Goal: Use online tool/utility: Utilize a website feature to perform a specific function

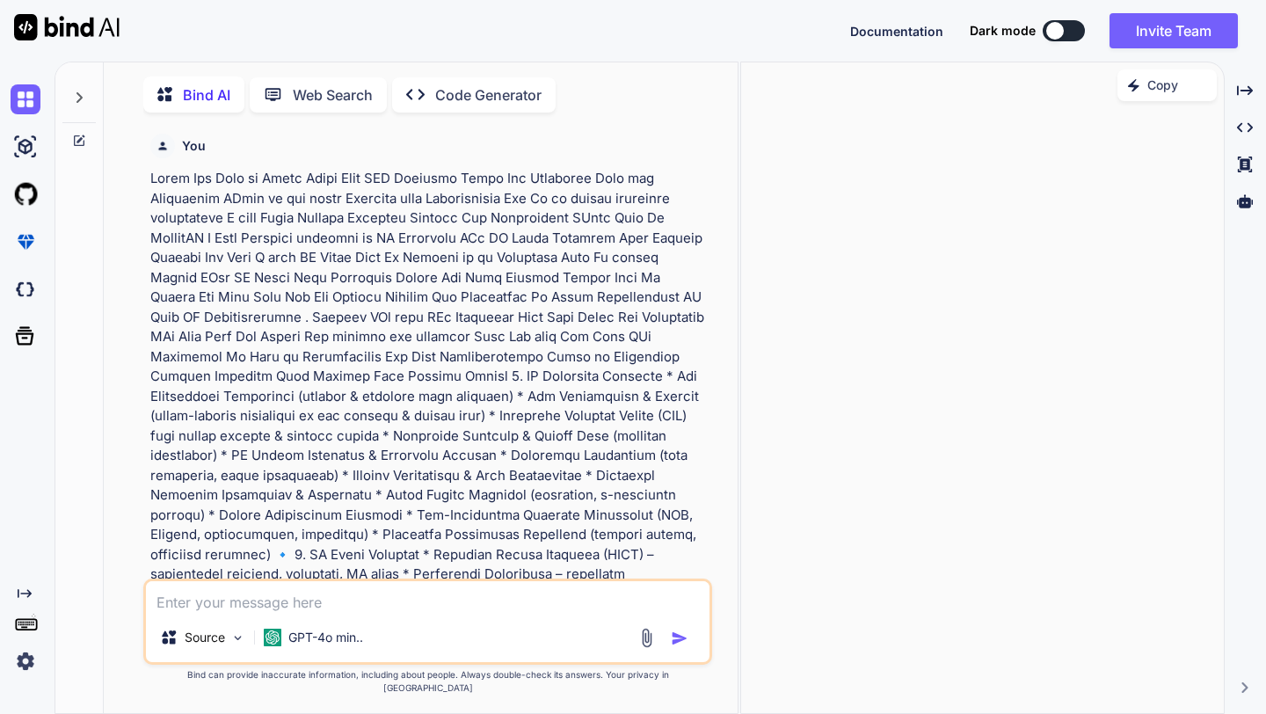
scroll to position [2219, 0]
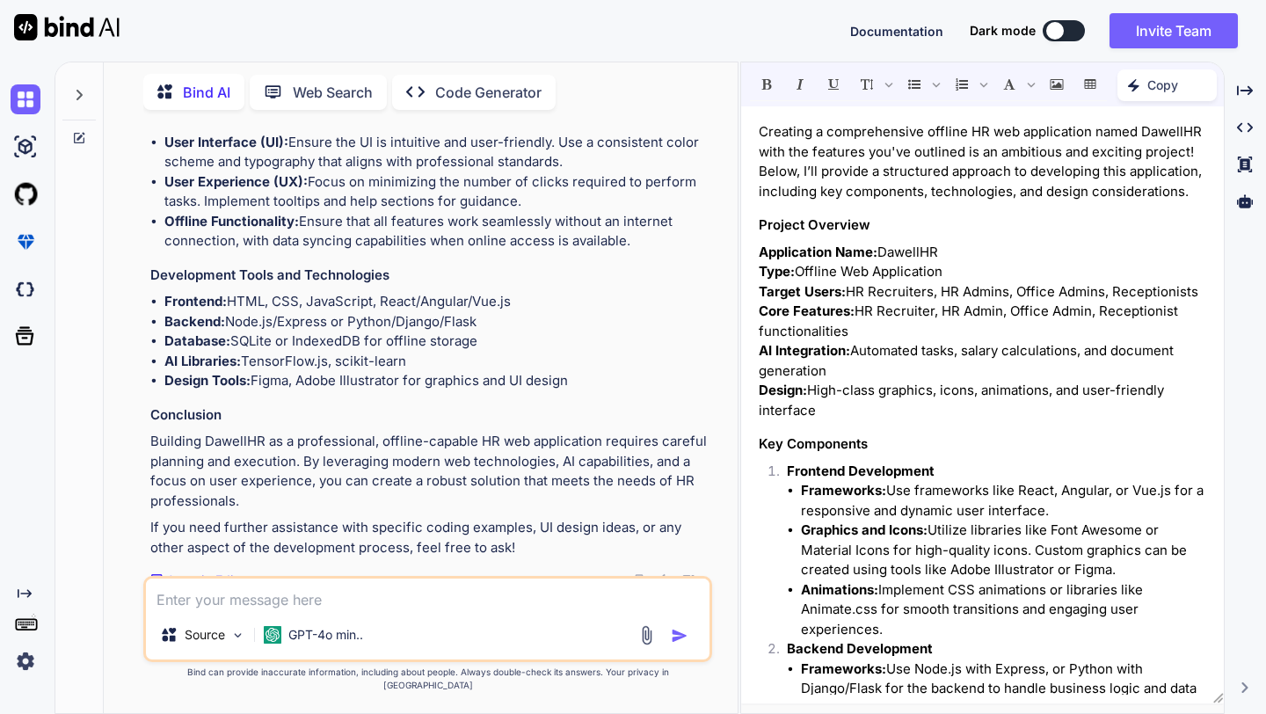
click at [846, 443] on h3 "Key Components" at bounding box center [982, 444] width 447 height 20
click at [1169, 85] on p "Copy" at bounding box center [1162, 85] width 31 height 18
click at [313, 605] on textarea at bounding box center [427, 594] width 563 height 32
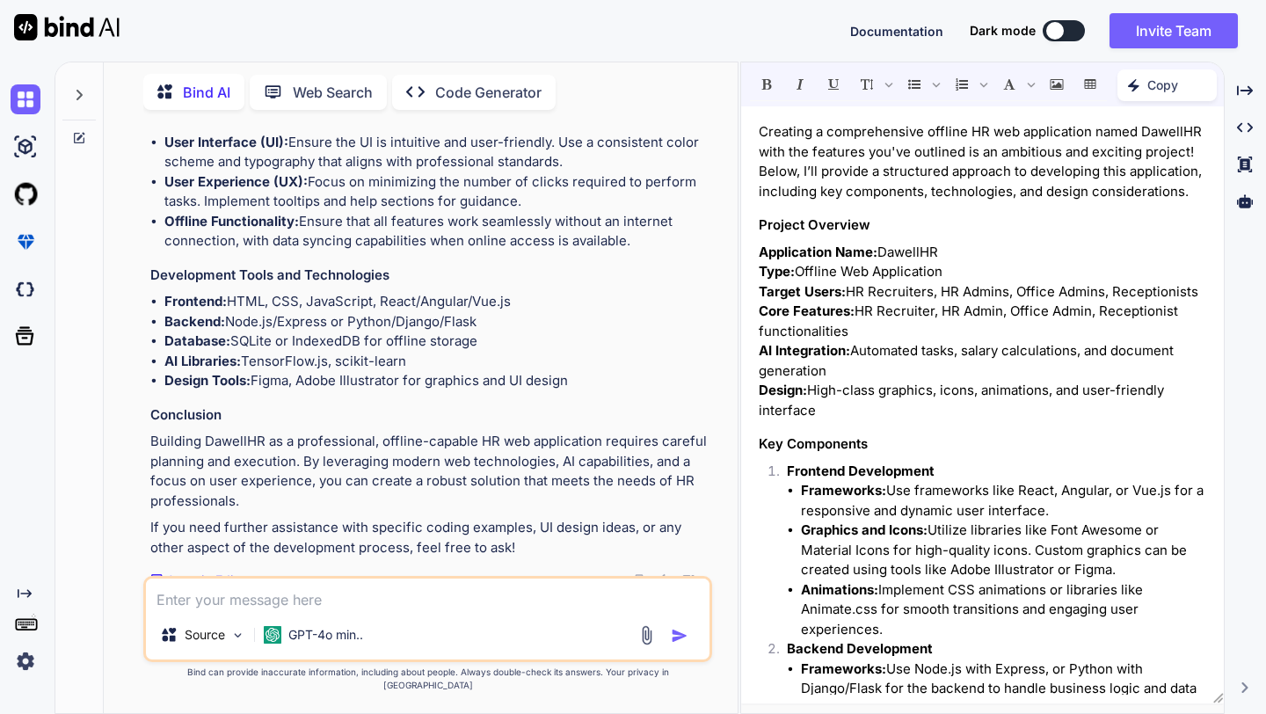
type textarea "b"
type textarea "x"
type textarea "bu"
type textarea "x"
type textarea "[PERSON_NAME]"
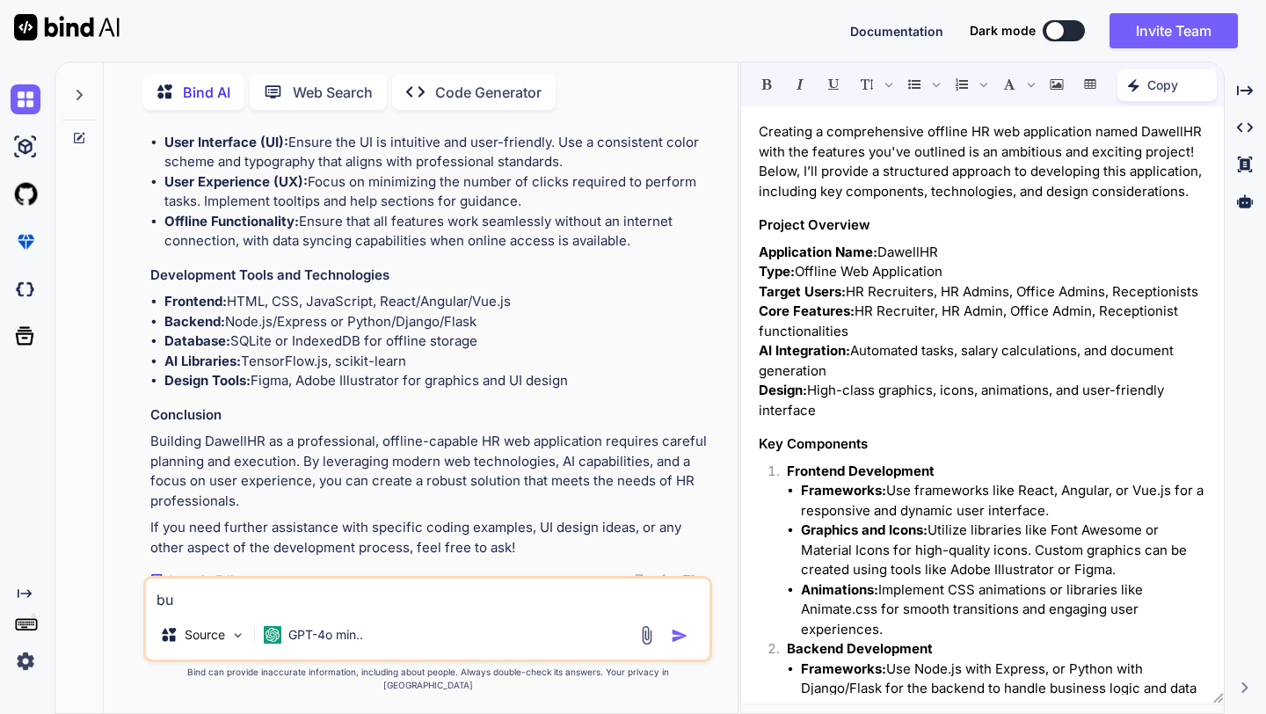
type textarea "x"
type textarea "buil"
type textarea "x"
type textarea "build"
type textarea "x"
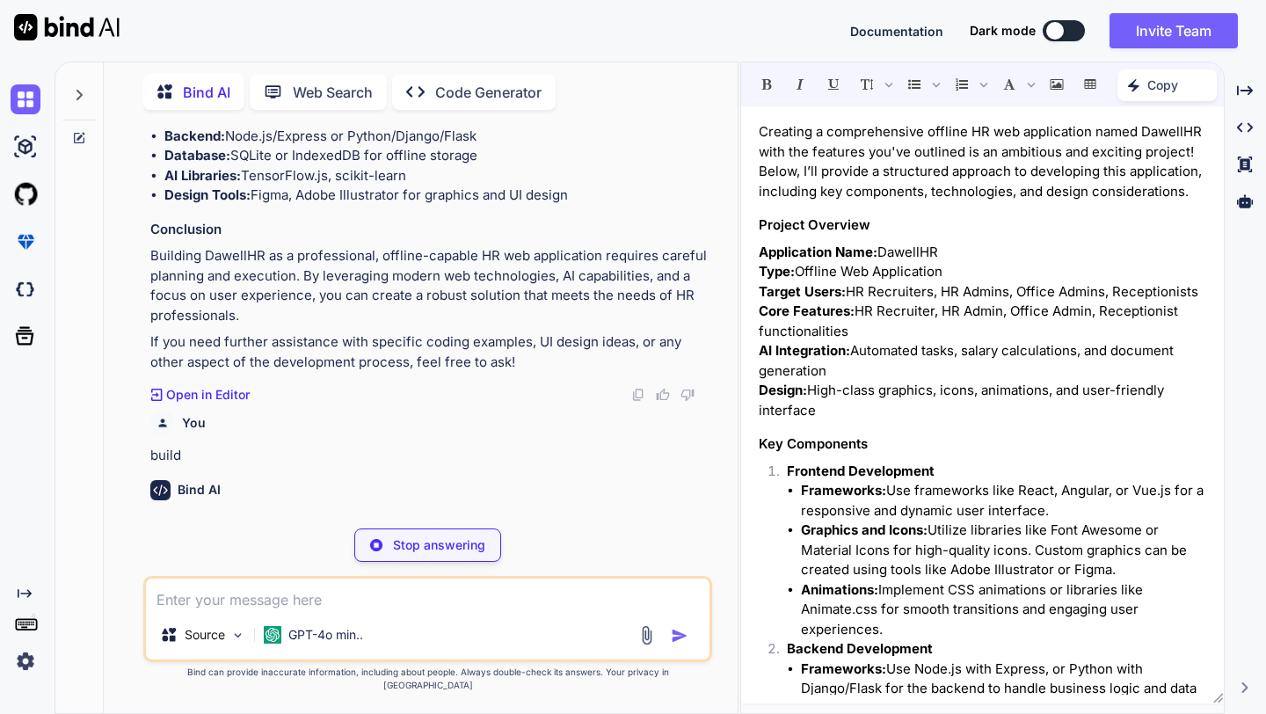
scroll to position [2404, 0]
drag, startPoint x: 530, startPoint y: 509, endPoint x: 629, endPoint y: 518, distance: 99.7
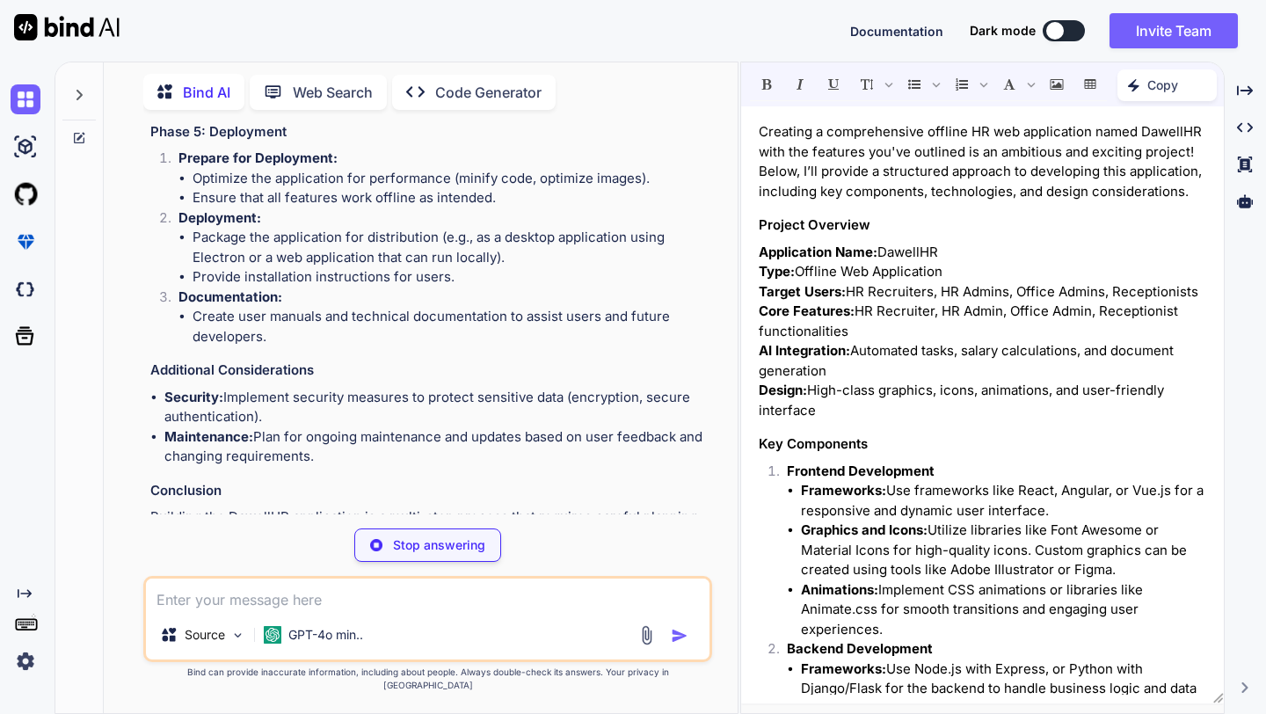
type textarea "x"
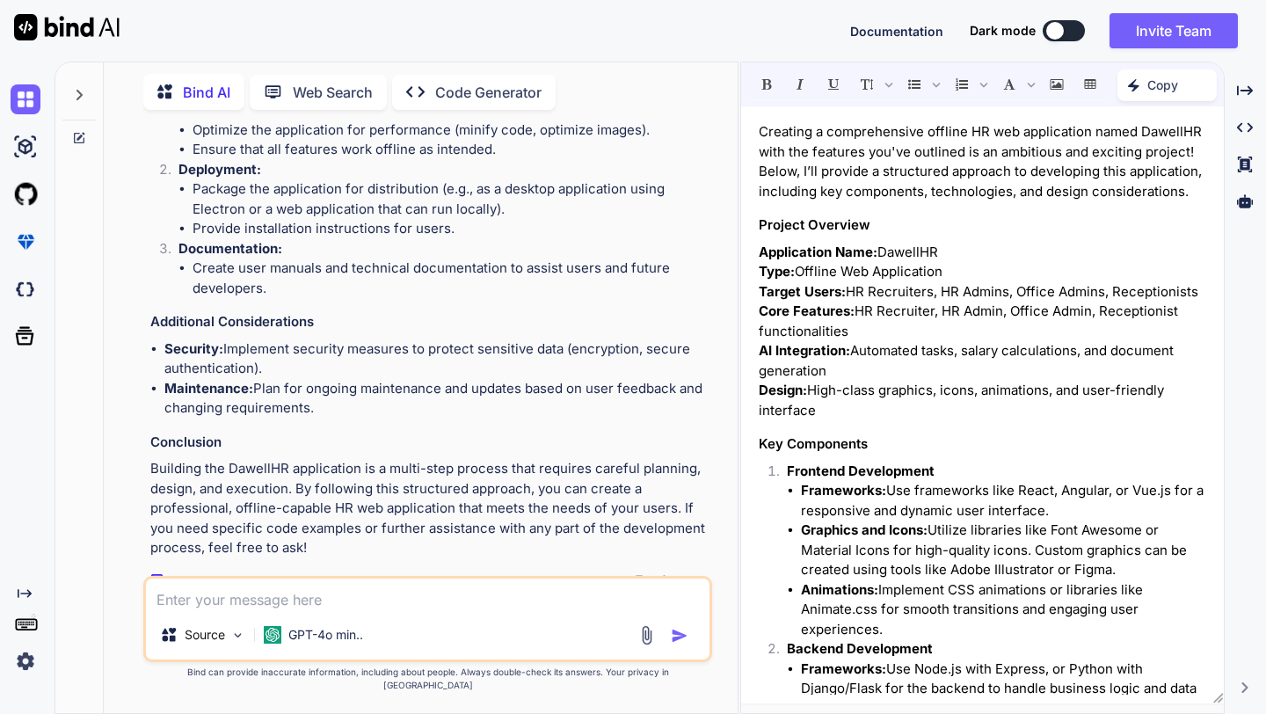
click at [495, 610] on textarea at bounding box center [427, 594] width 563 height 32
type textarea "o"
type textarea "x"
type textarea "ok"
type textarea "x"
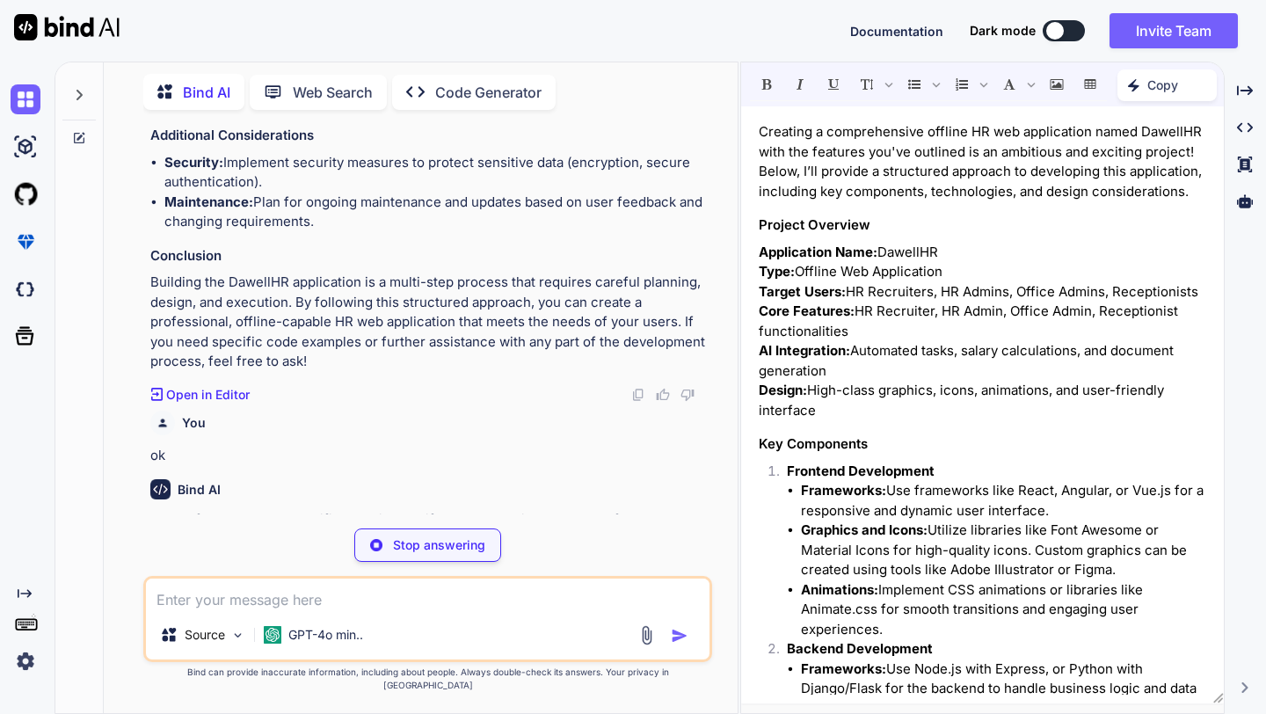
scroll to position [4146, 0]
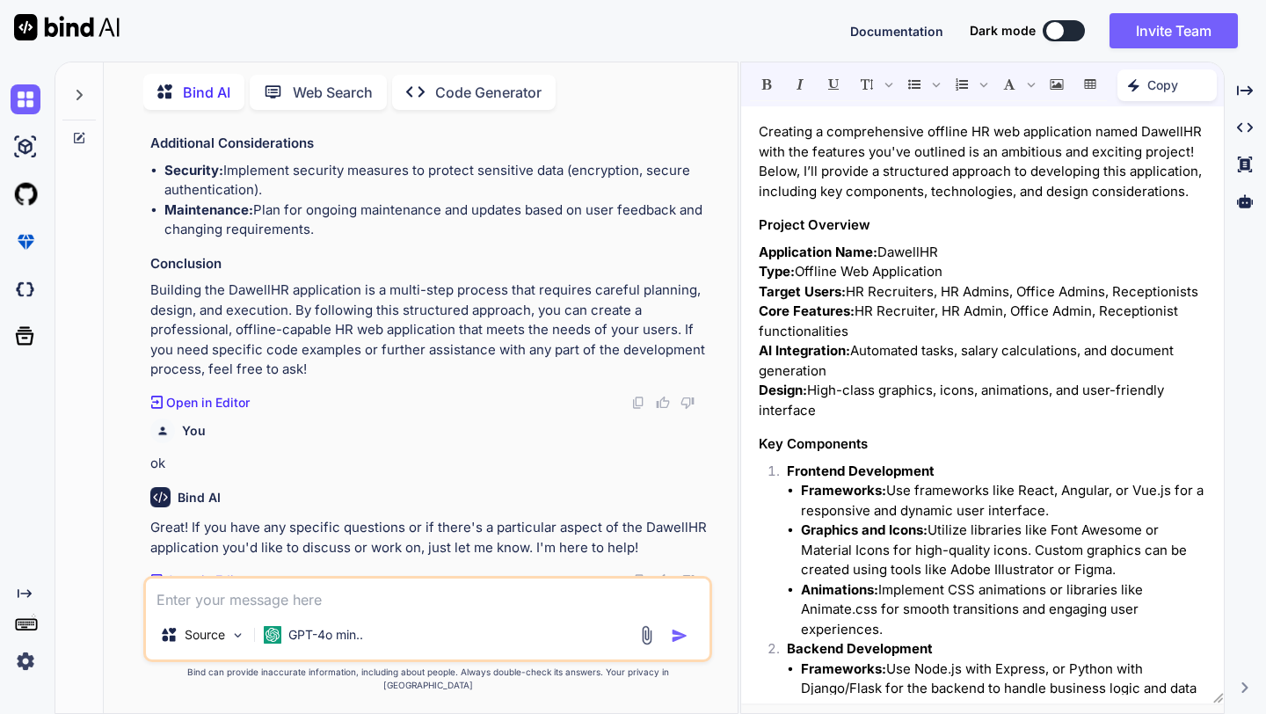
click at [800, 133] on p "Creating a comprehensive offline HR web application named DawellHR with the fea…" at bounding box center [982, 161] width 447 height 79
click at [910, 144] on p "Creating a comprehensive offline HR web application named DawellHR with the fea…" at bounding box center [982, 161] width 447 height 79
click at [1168, 84] on p "Copy" at bounding box center [1162, 85] width 31 height 18
click at [1171, 158] on div "Created with Pixso. Copy Content" at bounding box center [1132, 159] width 169 height 33
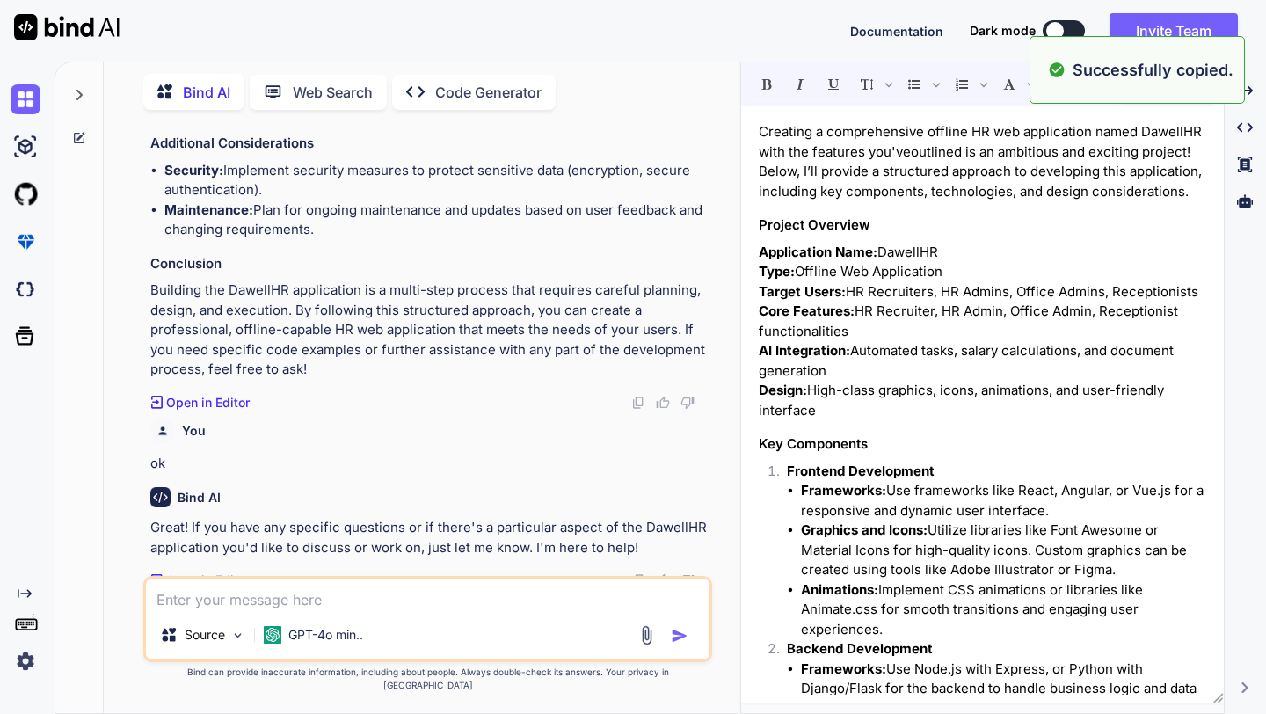
click at [312, 624] on div "Source GPT-4o min.." at bounding box center [427, 619] width 568 height 86
click at [314, 610] on textarea at bounding box center [427, 594] width 563 height 32
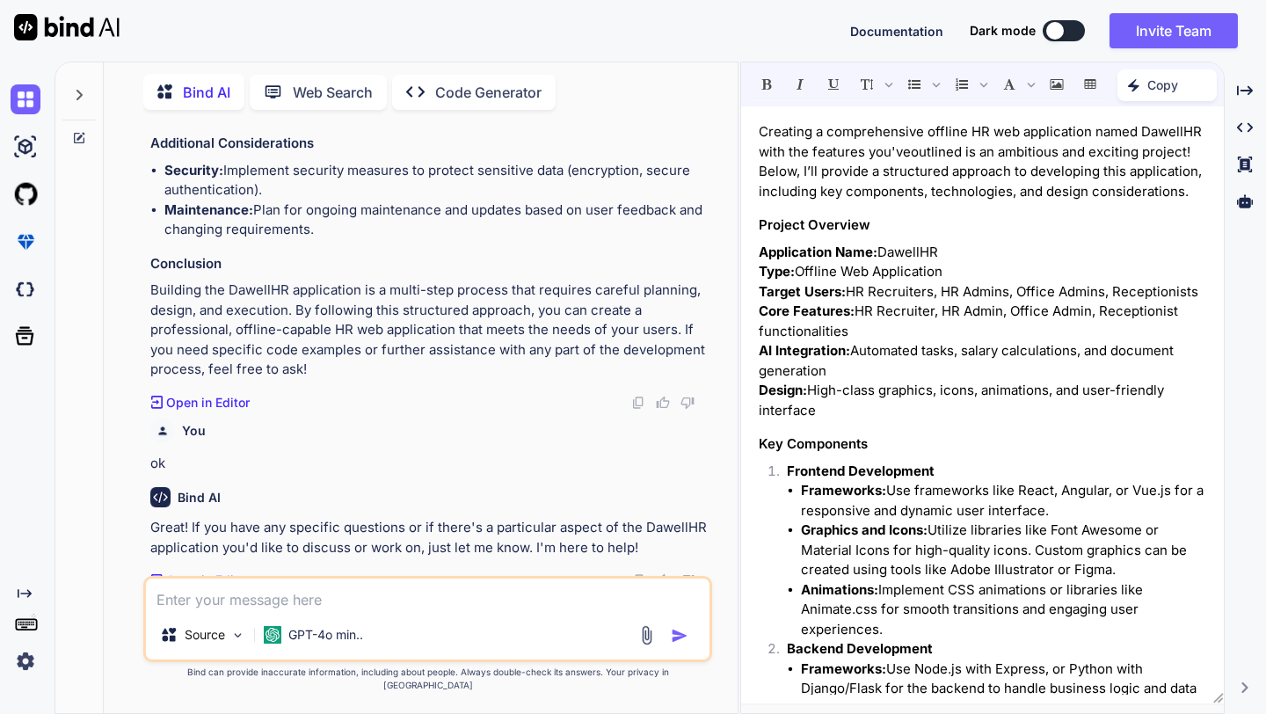
click at [309, 610] on textarea at bounding box center [427, 594] width 563 height 32
click at [1246, 130] on icon "Created with Pixso." at bounding box center [1245, 128] width 16 height 16
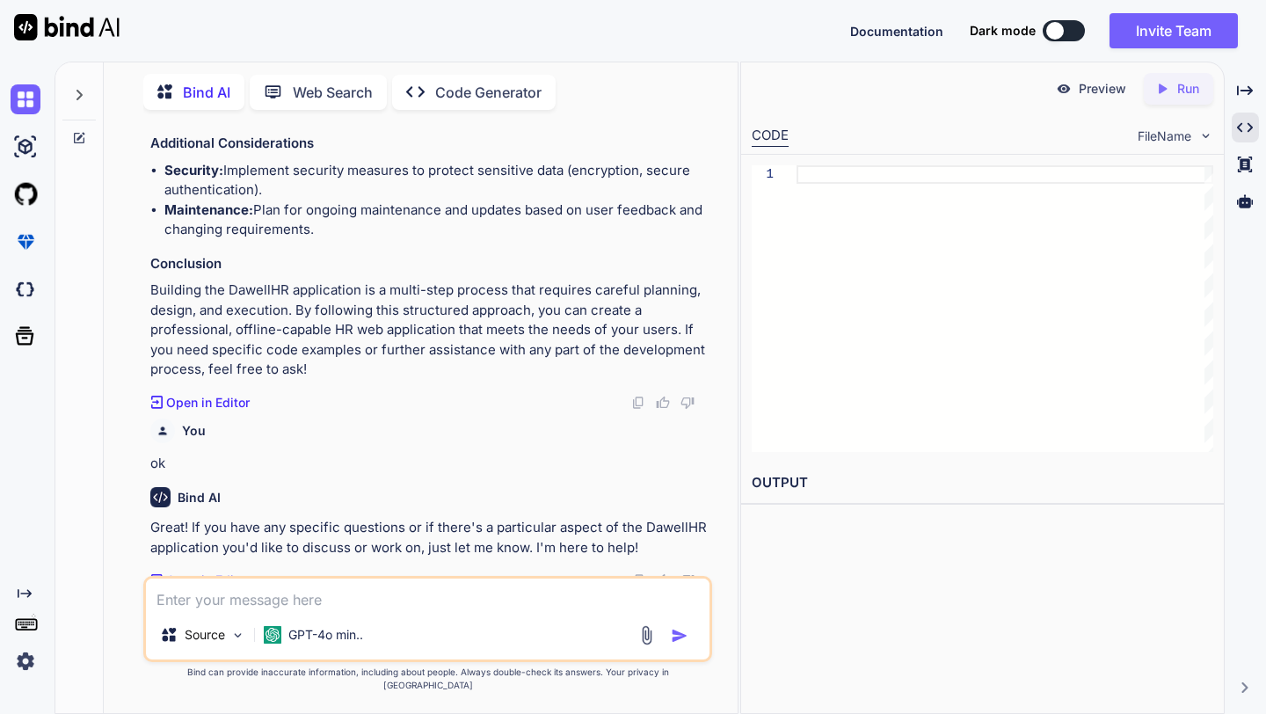
click at [241, 610] on textarea at bounding box center [427, 594] width 563 height 32
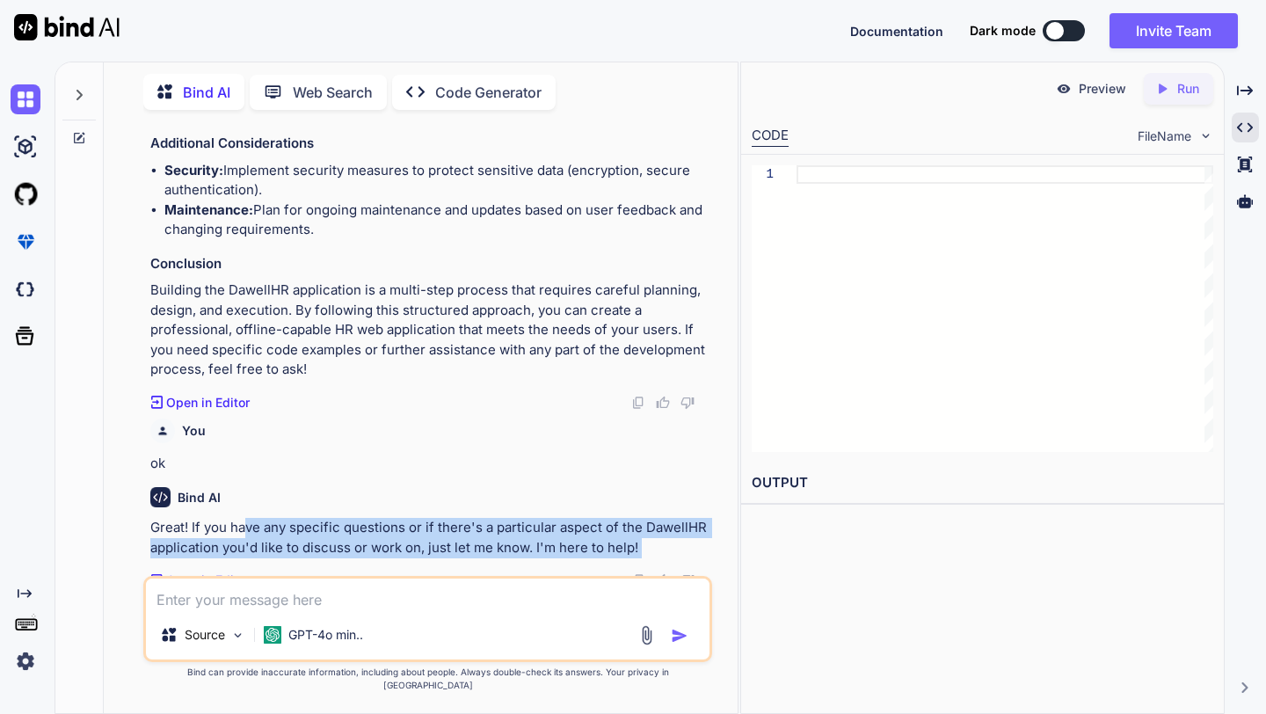
drag, startPoint x: 248, startPoint y: 527, endPoint x: 411, endPoint y: 564, distance: 167.0
click at [411, 564] on div "Bind AI Great! If you have any specific questions or if there's a particular as…" at bounding box center [428, 531] width 557 height 116
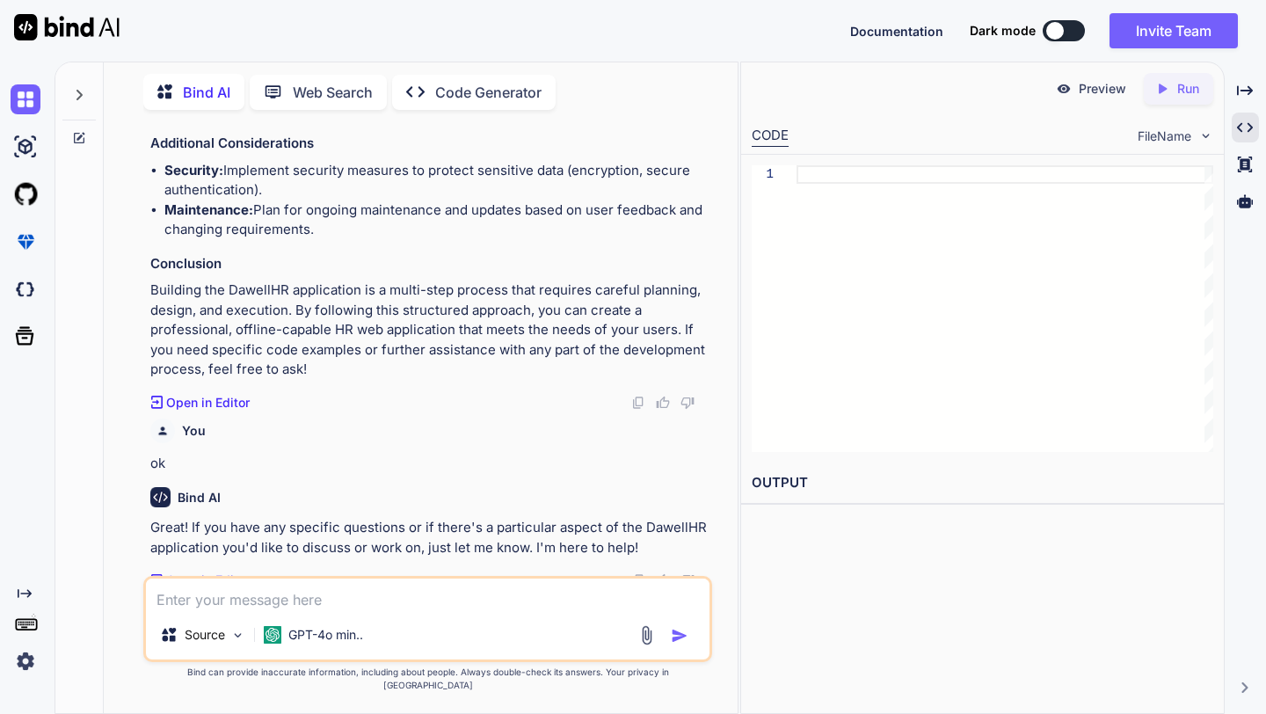
click at [481, 93] on p "Code Generator" at bounding box center [488, 92] width 106 height 21
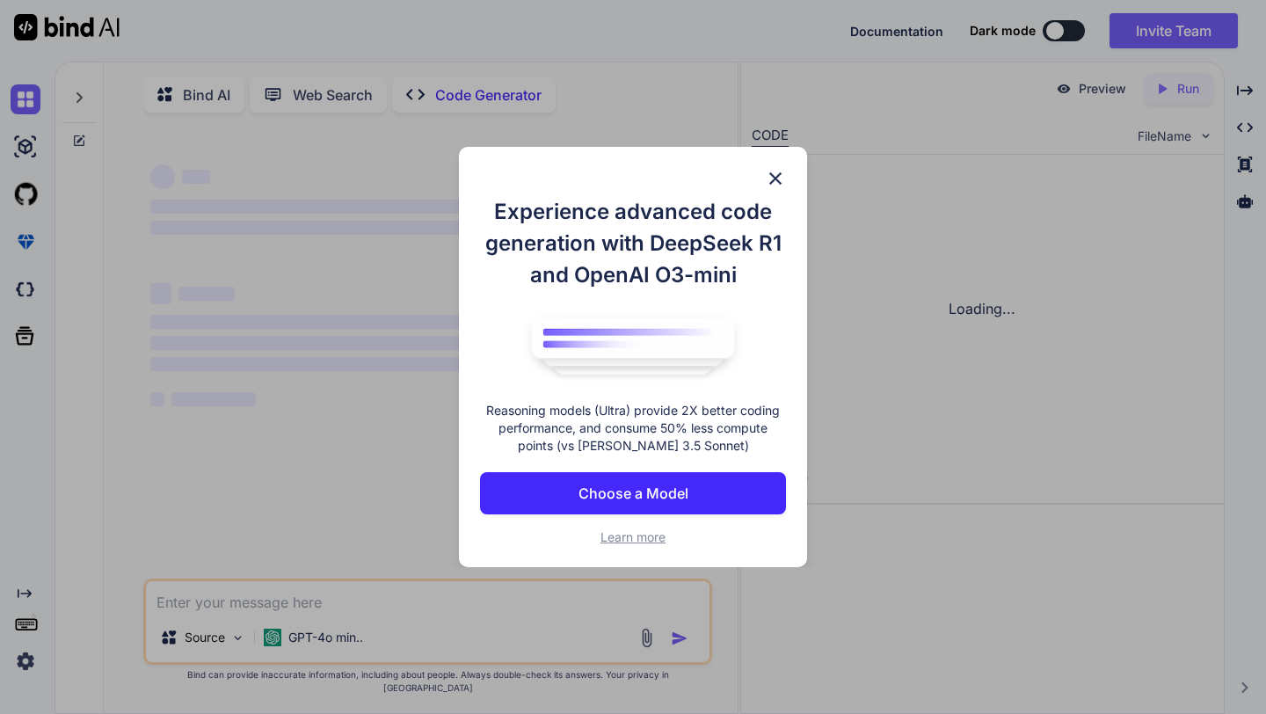
click at [479, 82] on div "Experience advanced code generation with DeepSeek R1 and OpenAI O3-mini Reasoni…" at bounding box center [633, 357] width 1266 height 714
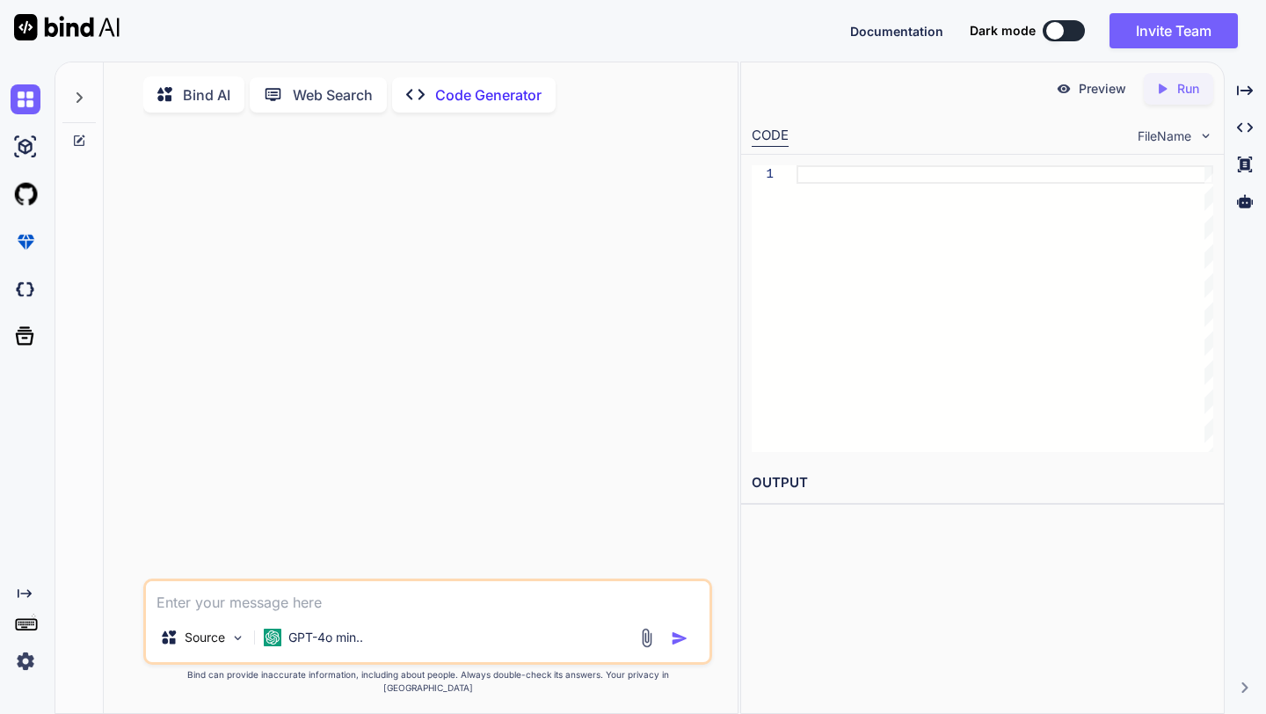
click at [258, 613] on textarea at bounding box center [427, 597] width 563 height 32
click at [342, 87] on p "Web Search" at bounding box center [333, 94] width 80 height 21
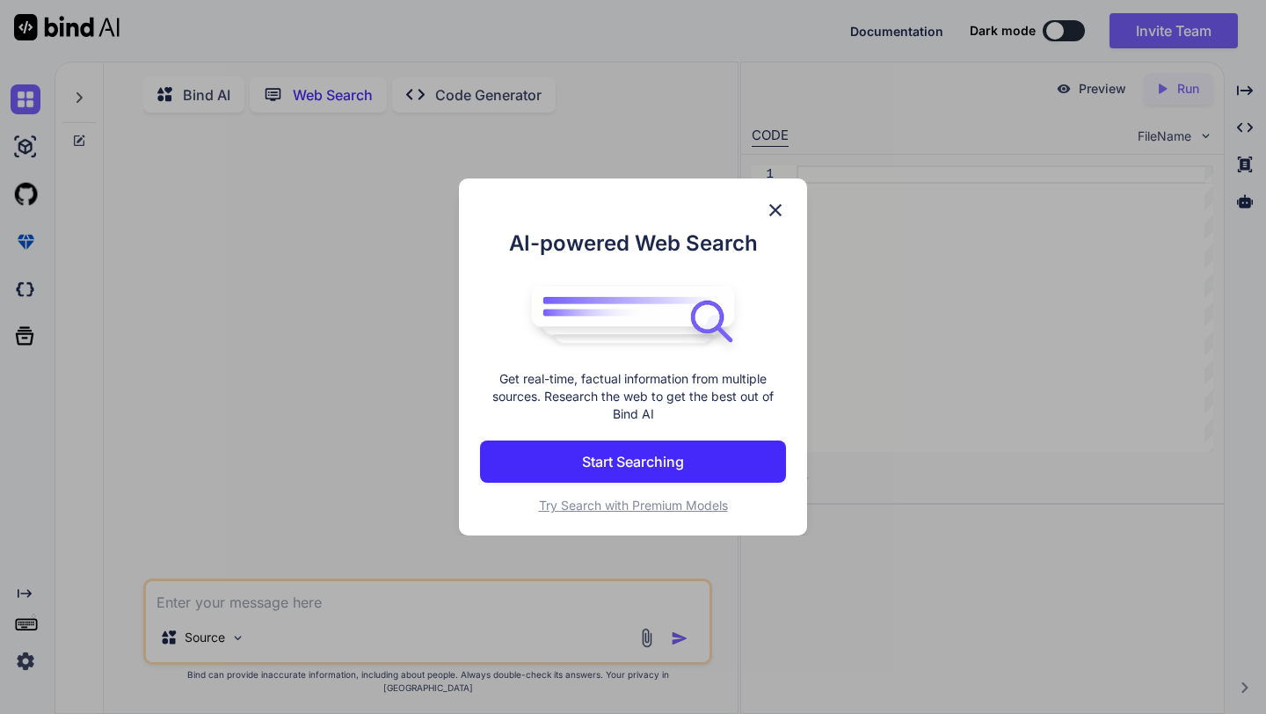
scroll to position [7, 0]
type textarea "x"
click at [637, 465] on p "Start Searching" at bounding box center [633, 461] width 102 height 21
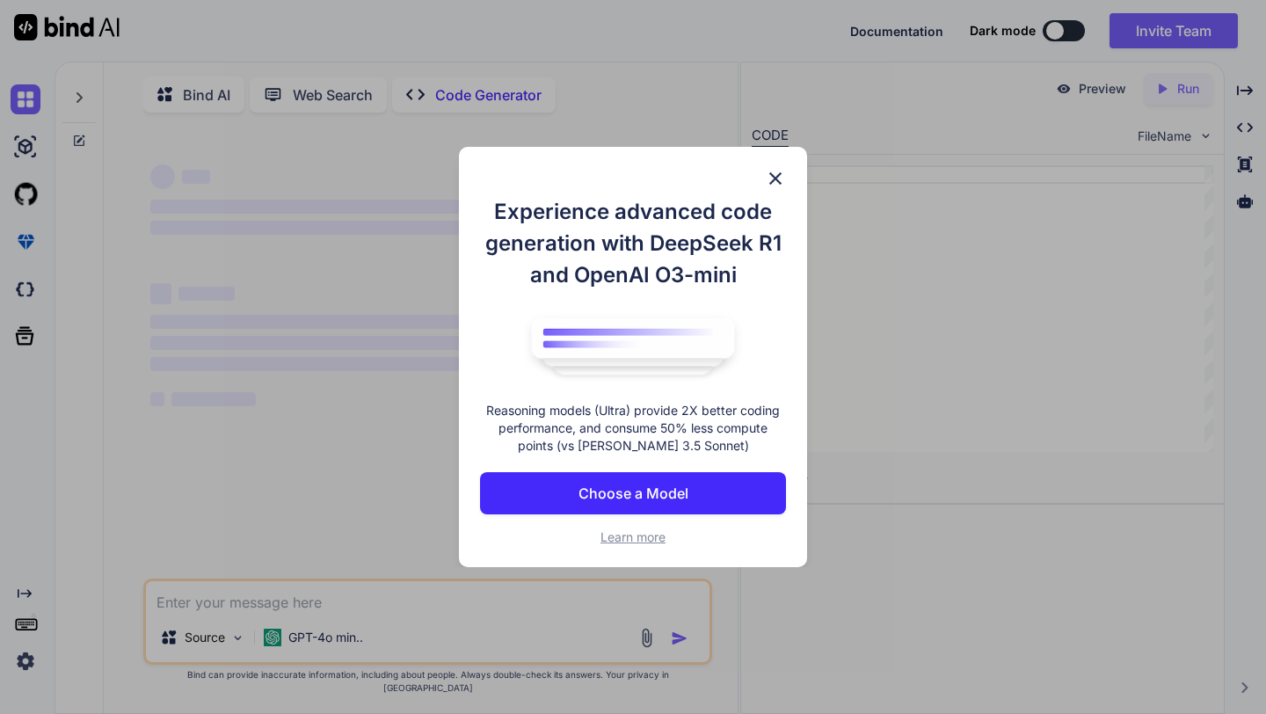
click at [678, 495] on p "Choose a Model" at bounding box center [633, 493] width 110 height 21
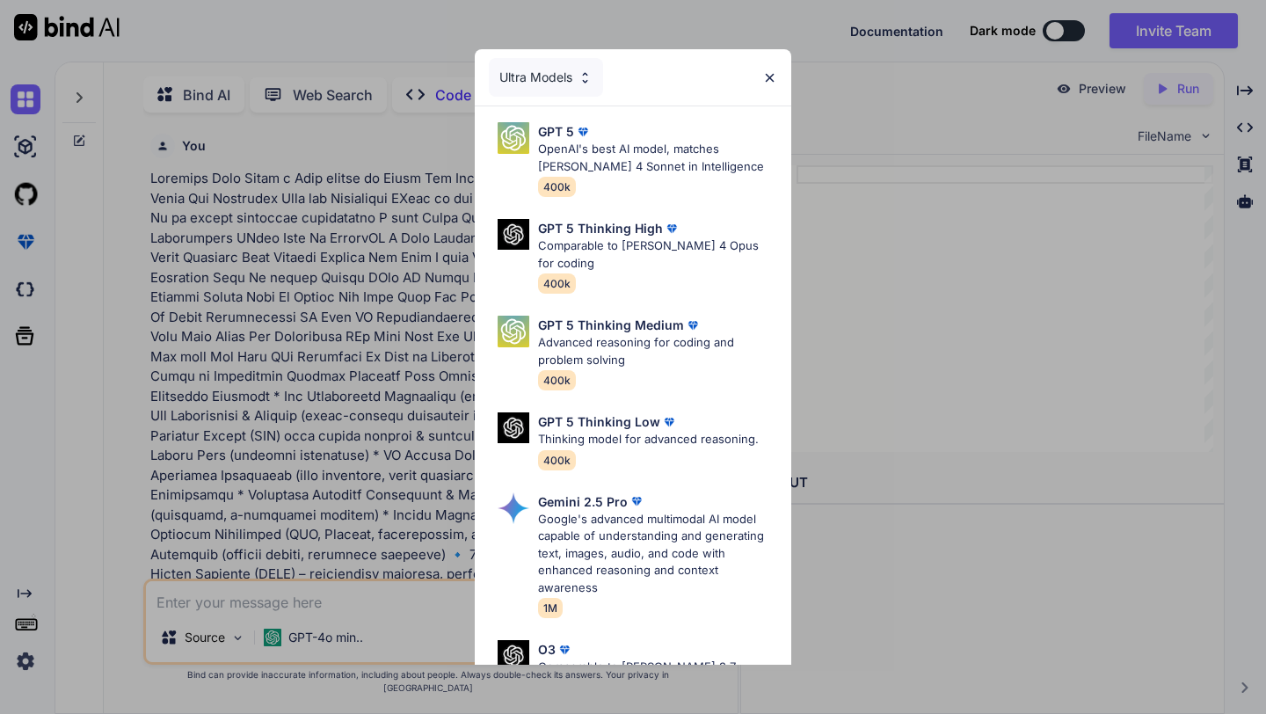
scroll to position [7, 0]
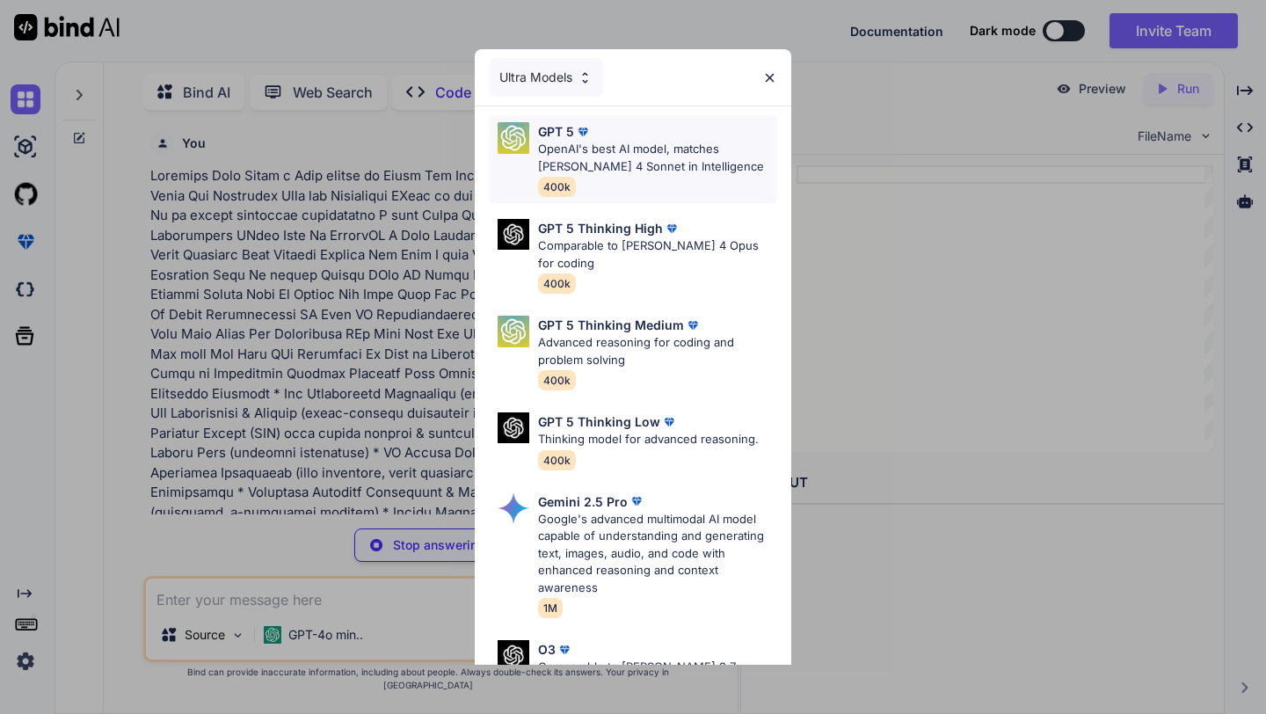
click at [677, 127] on div "GPT 5" at bounding box center [657, 131] width 239 height 18
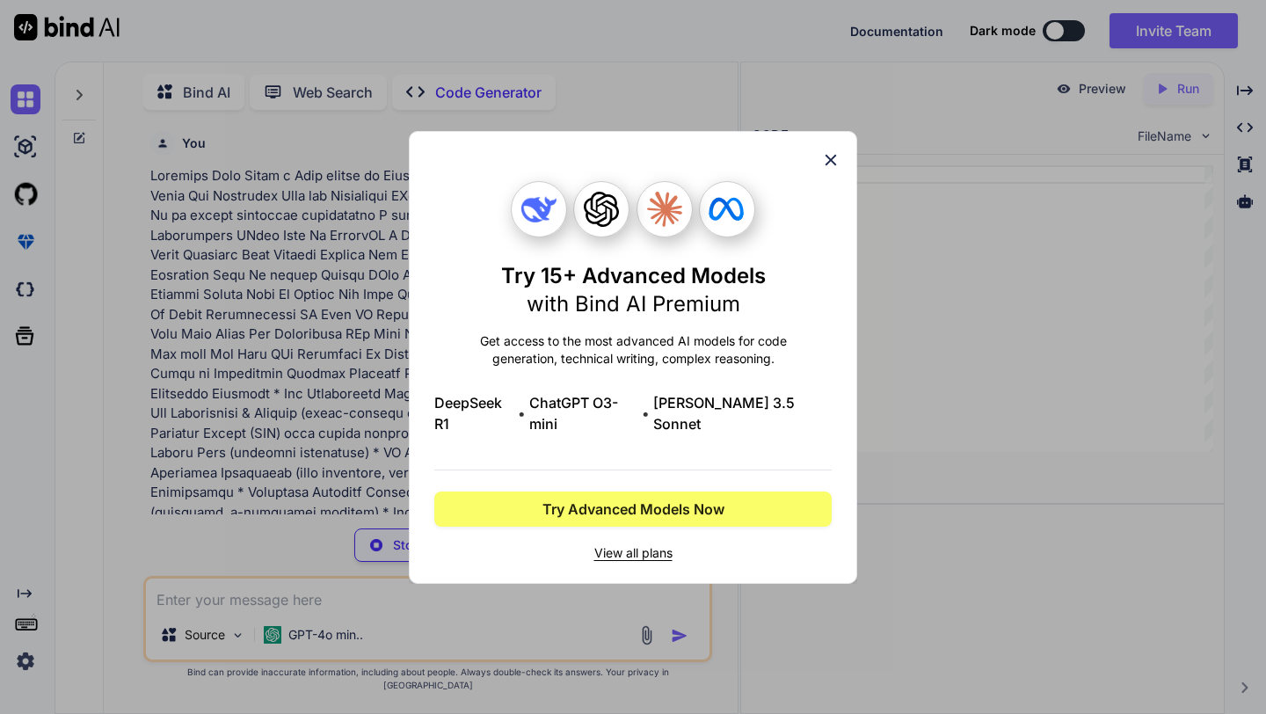
click at [833, 165] on icon at bounding box center [830, 159] width 11 height 11
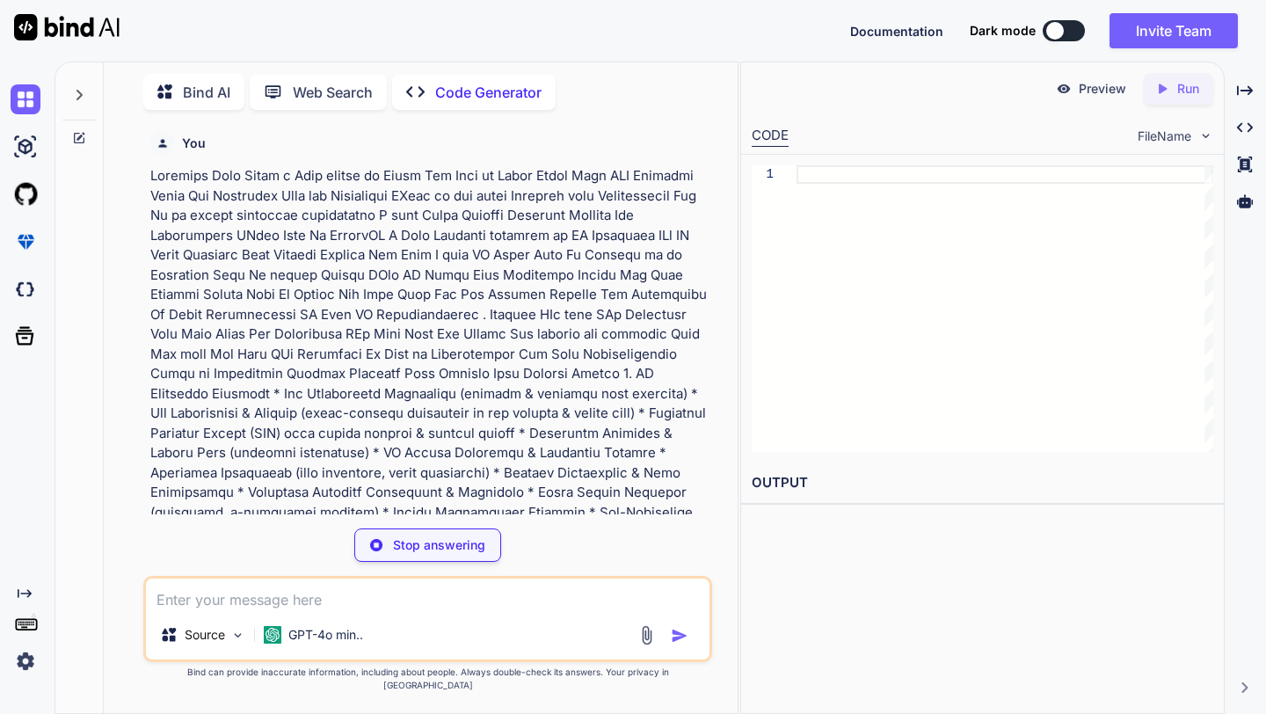
click at [467, 85] on p "Code Generator" at bounding box center [488, 92] width 106 height 21
click at [1098, 85] on p "Preview" at bounding box center [1102, 89] width 47 height 18
type textarea "x"
type textarea "│ ├── Job.js │ └── Attendance.js │ └── database/ └── db.sqlite"
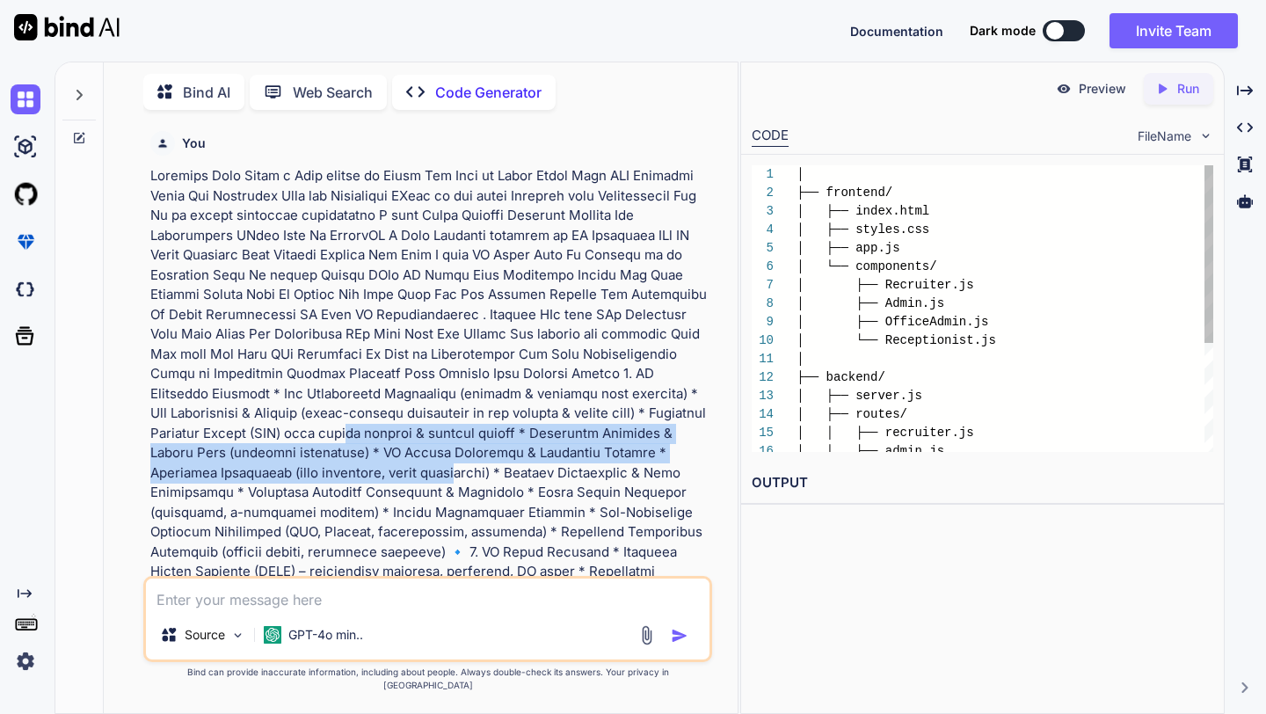
drag, startPoint x: 294, startPoint y: 424, endPoint x: 397, endPoint y: 475, distance: 115.6
click at [397, 476] on p at bounding box center [428, 631] width 557 height 930
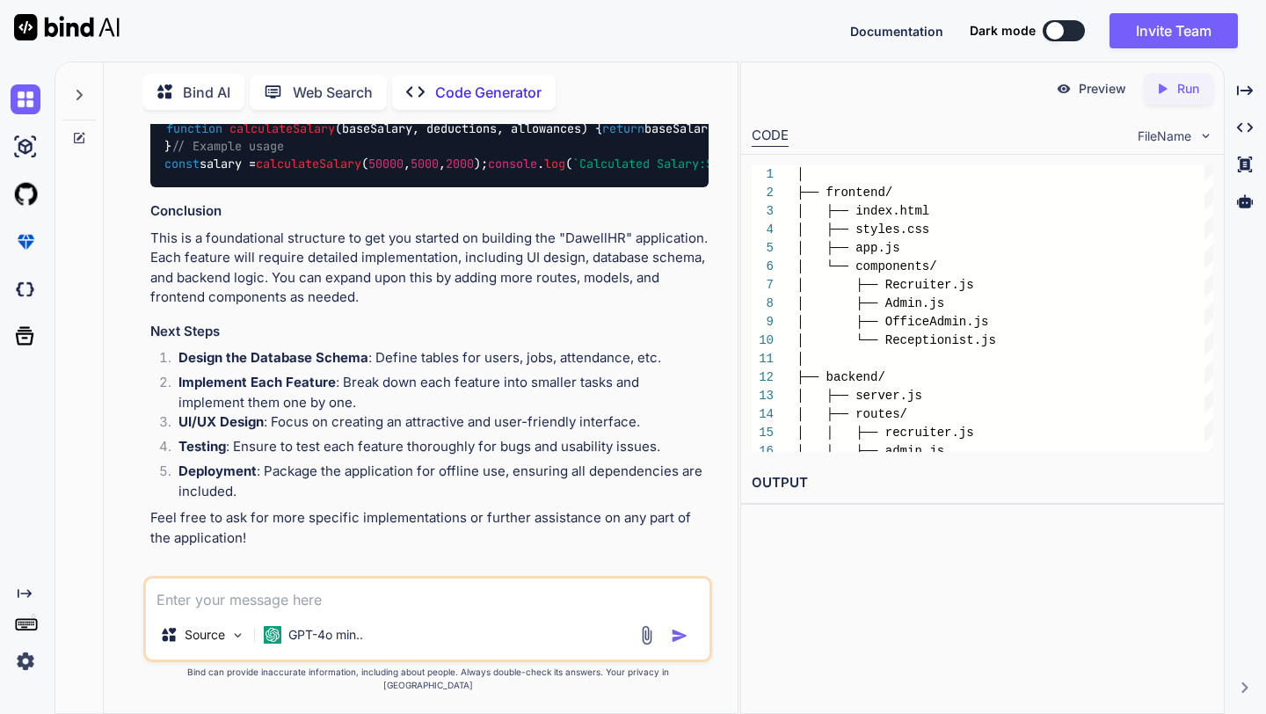
scroll to position [3305, 0]
click at [1098, 90] on p "Preview" at bounding box center [1102, 89] width 47 height 18
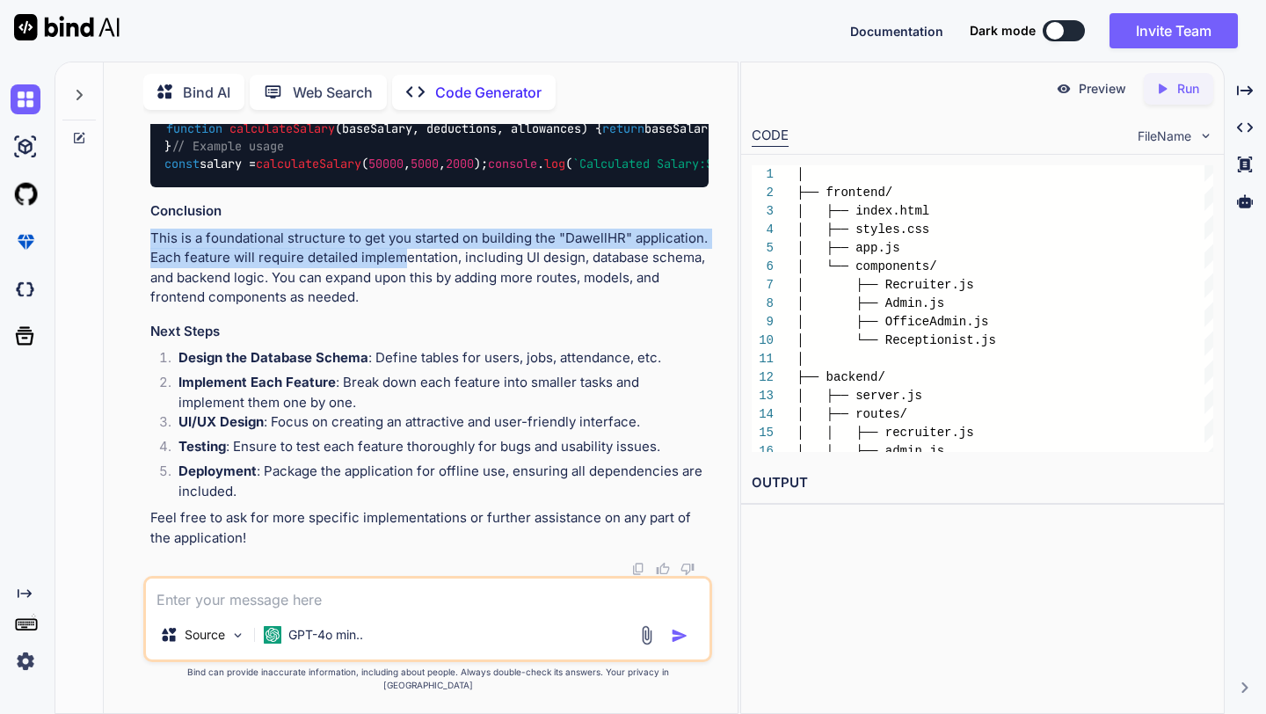
drag, startPoint x: 317, startPoint y: 488, endPoint x: 405, endPoint y: 532, distance: 98.3
